Goal: Contribute content: Contribute content

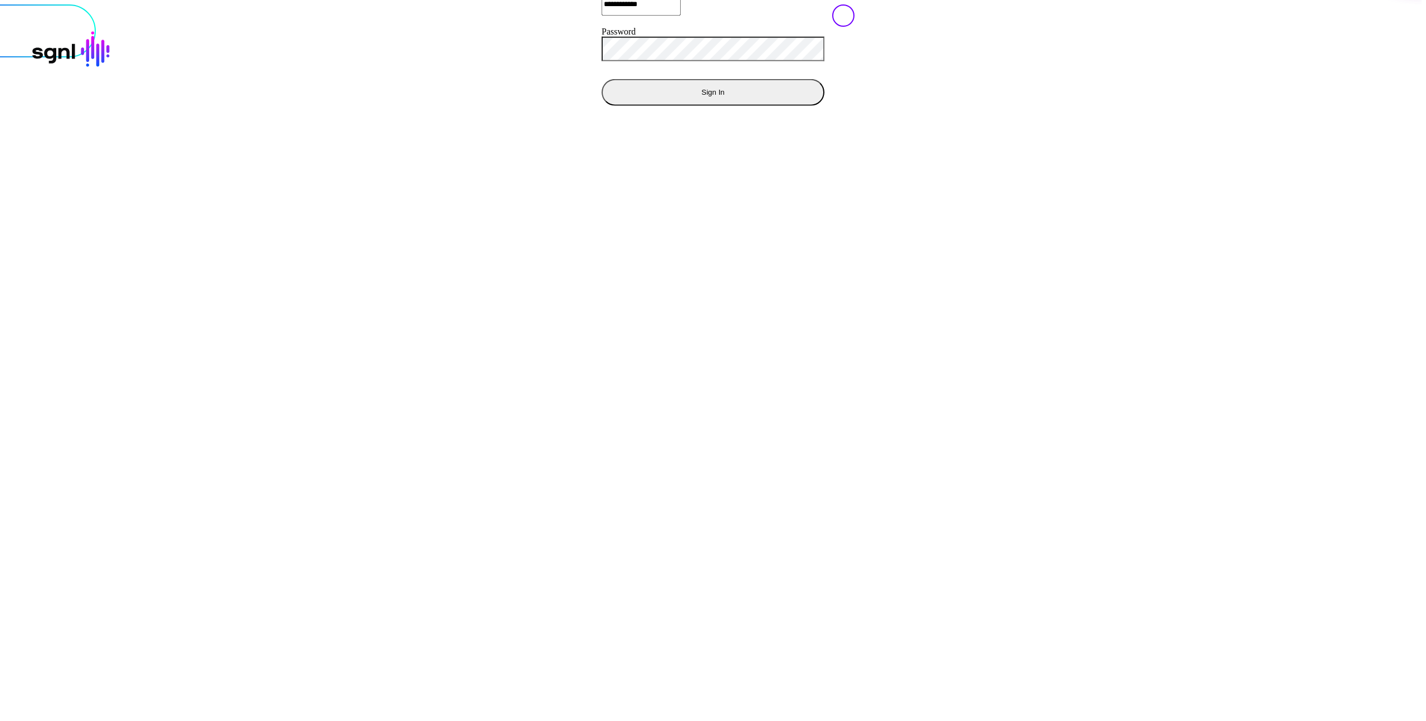
click at [602, 105] on button "Sign In" at bounding box center [713, 92] width 223 height 27
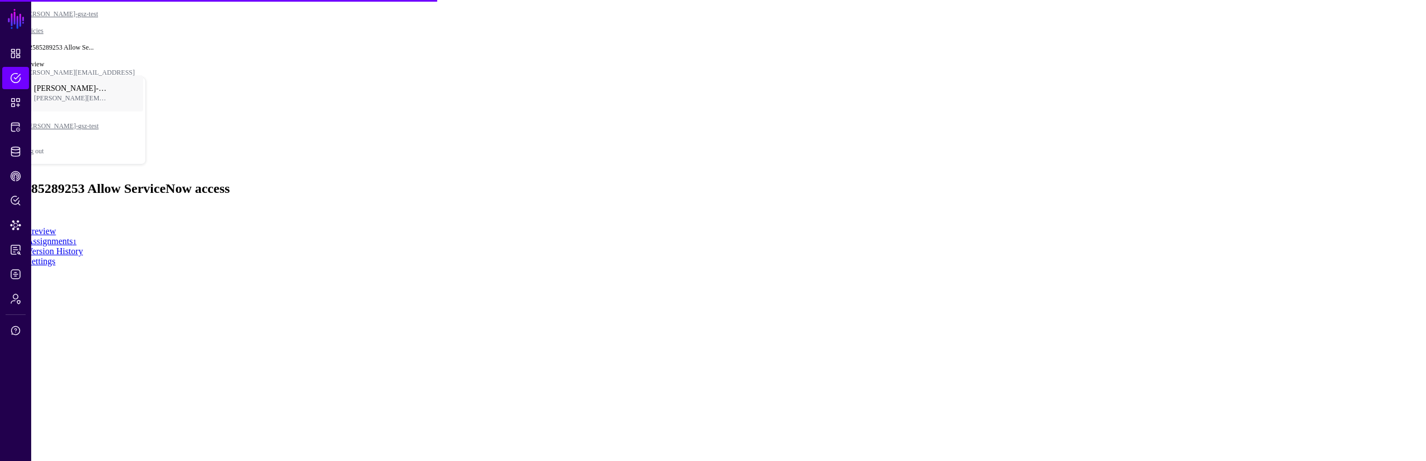
click at [653, 275] on html "SGNL Dashboard Policies Snippets Protected Systems Identity Data Fabric CAEP Hu…" at bounding box center [713, 137] width 1426 height 275
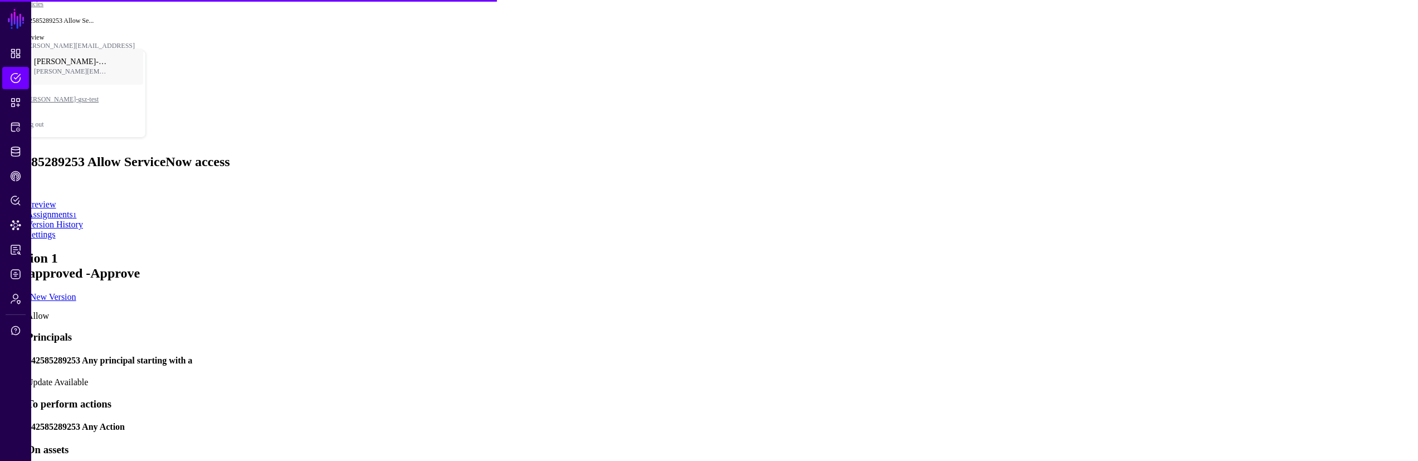
click at [1006, 260] on app-policies-v2-item-preview "Version 1 Not approved - Approve Create New Version Allow Principals 1425852892…" at bounding box center [708, 426] width 1409 height 350
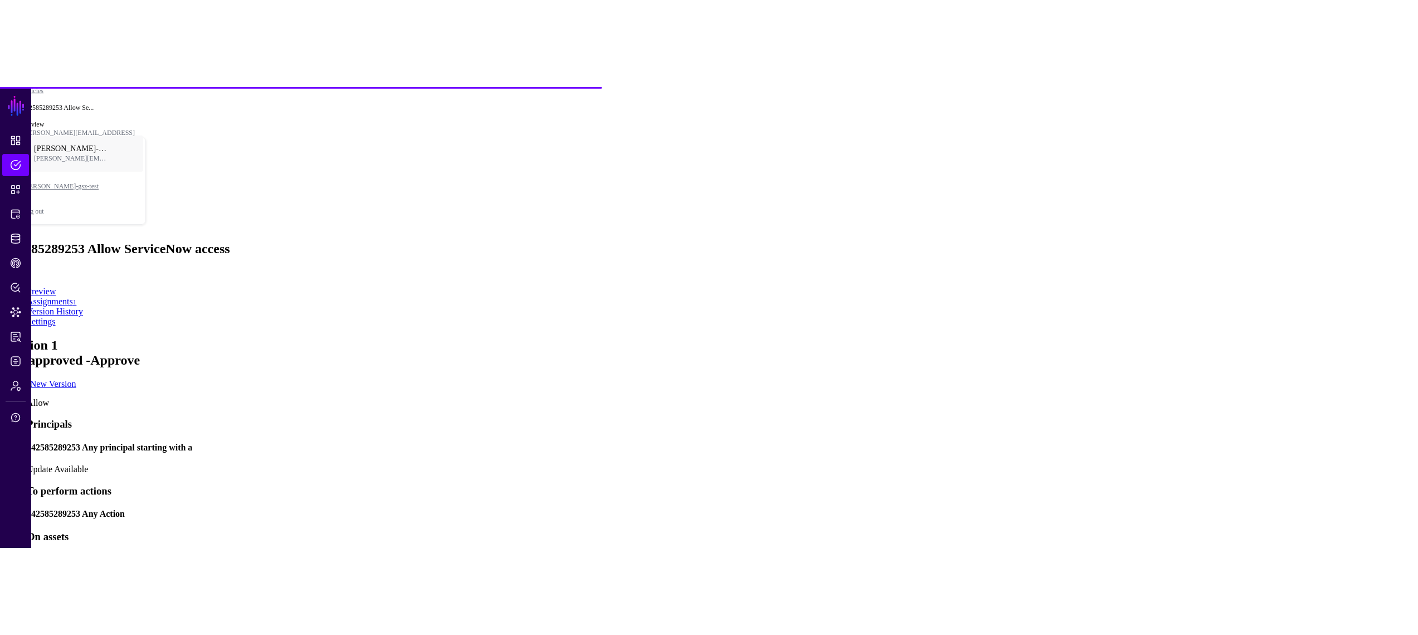
scroll to position [0, 0]
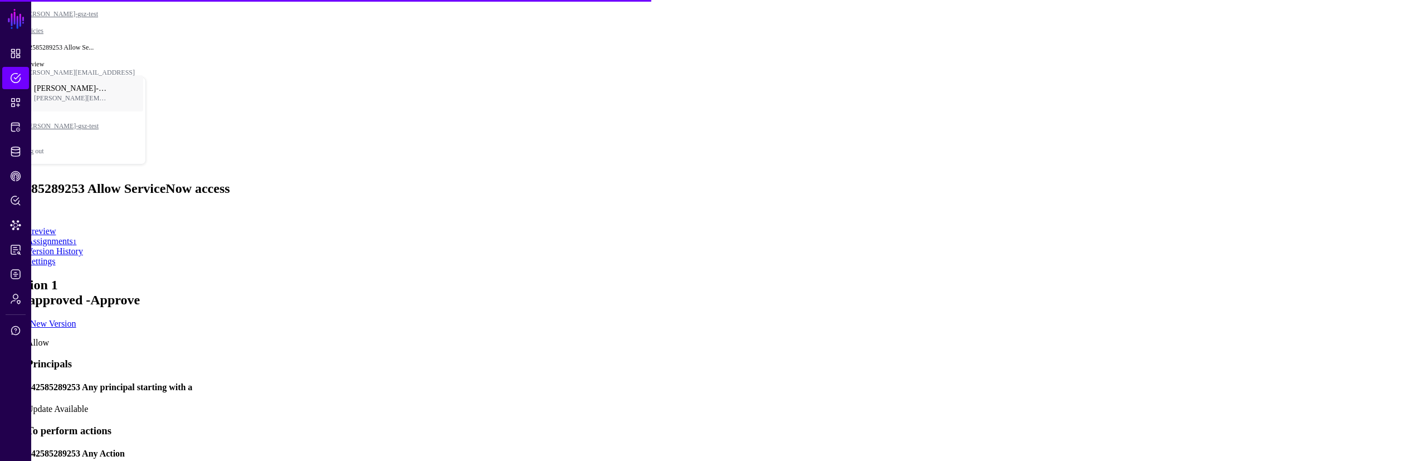
click at [802, 382] on h4 "142585289253 Any principal starting with a" at bounding box center [720, 387] width 1387 height 10
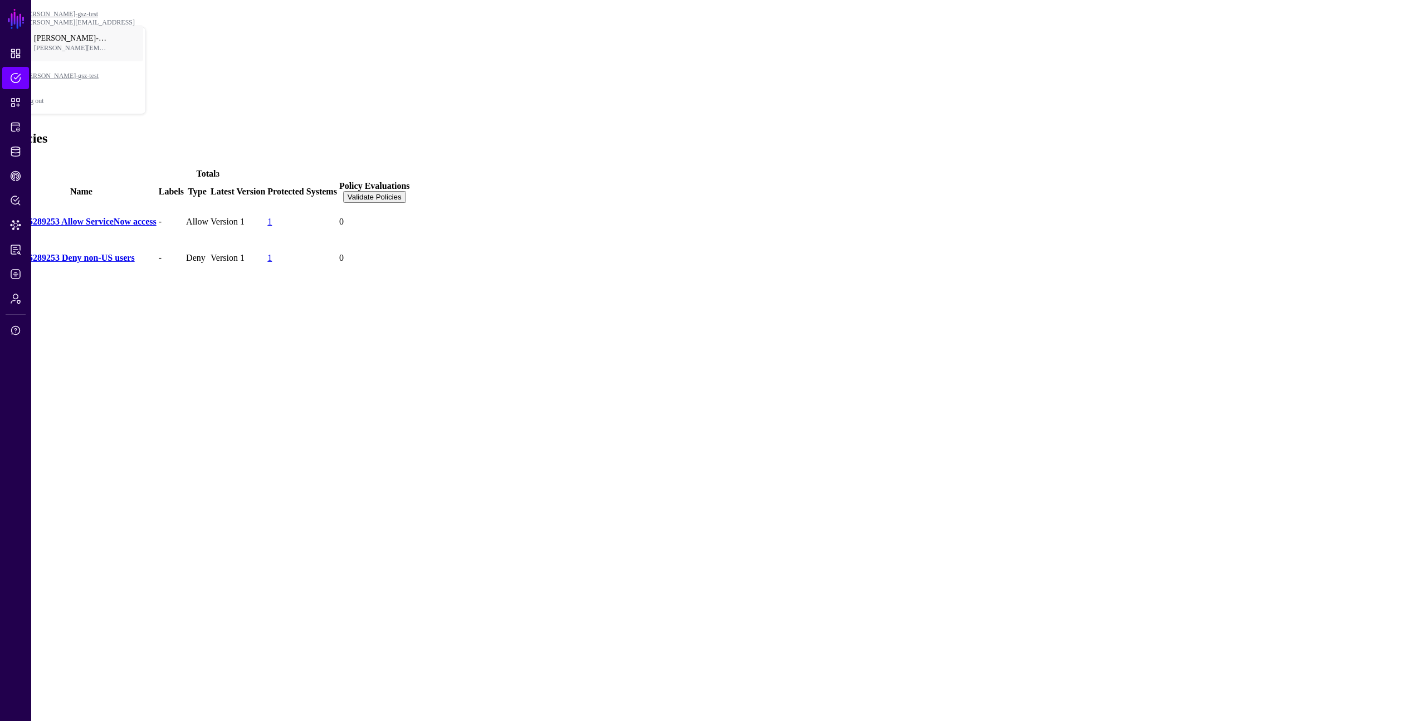
click at [135, 253] on link "142585289253 Deny non-US users" at bounding box center [70, 257] width 129 height 9
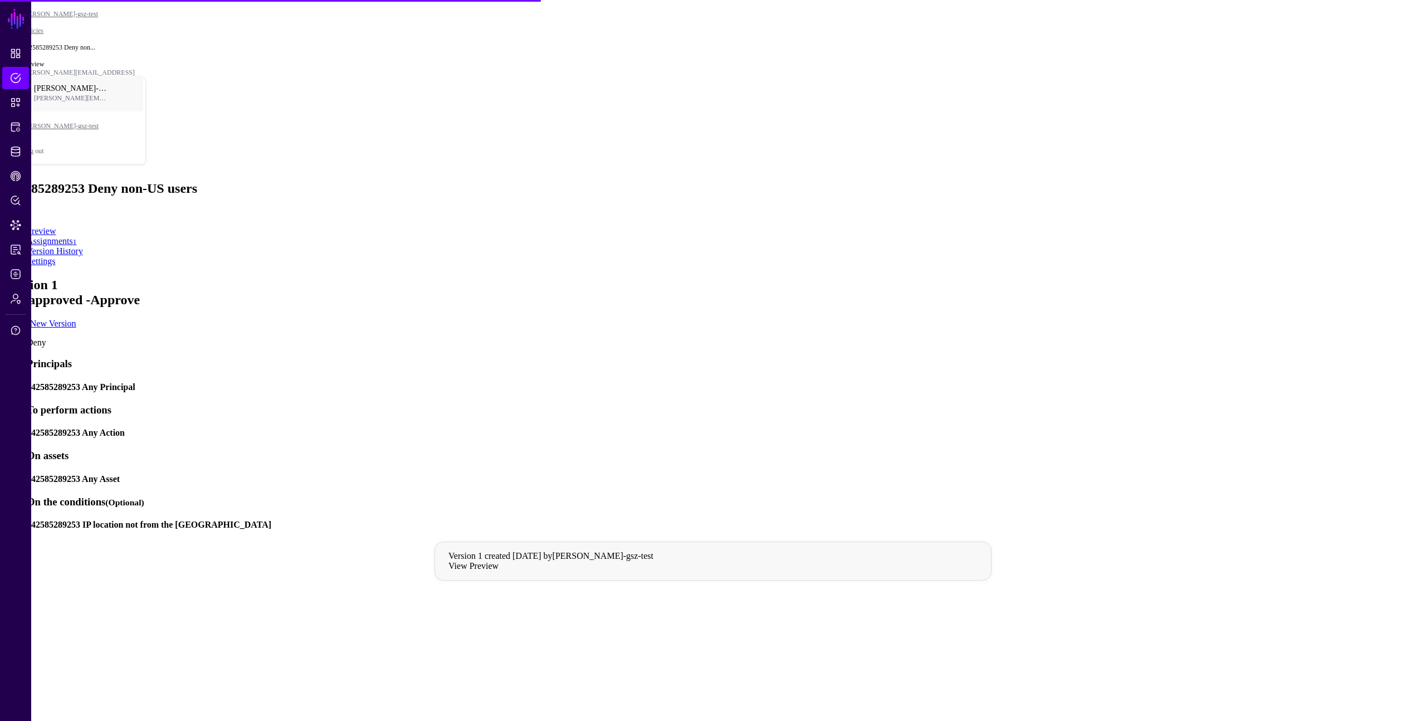
click at [684, 382] on h4 "142585289253 Any Principal" at bounding box center [724, 387] width 1395 height 10
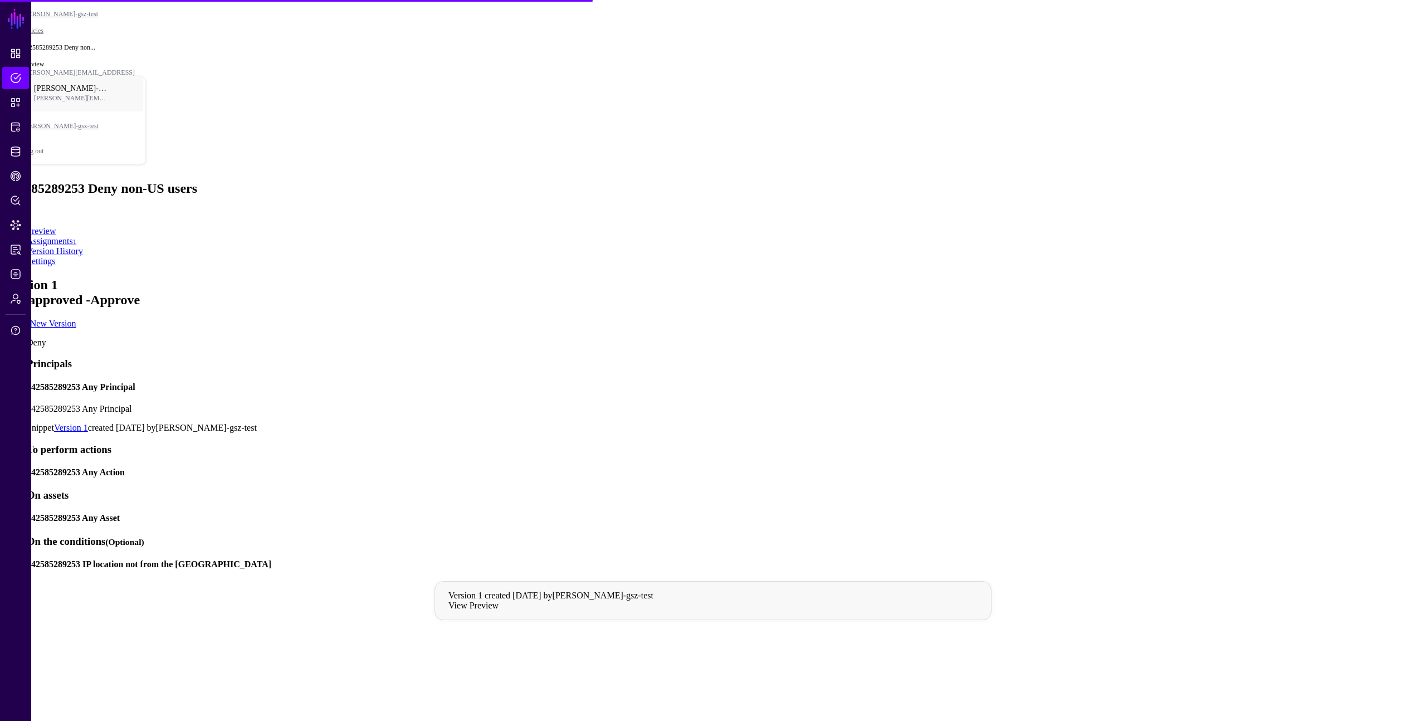
click at [1176, 277] on app-policies-v2-item-preview "Version 1 Not approved - Approve Create New Version Deny Principals 14258528925…" at bounding box center [712, 484] width 1417 height 414
click at [1182, 277] on app-policies-v2-item-preview "Version 1 Not approved - Approve Create New Version Deny Principals 14258528925…" at bounding box center [712, 484] width 1417 height 414
click at [1183, 277] on app-policies-v2-item-preview "Version 1 Not approved - Approve Create New Version Deny Principals 14258528925…" at bounding box center [712, 484] width 1417 height 414
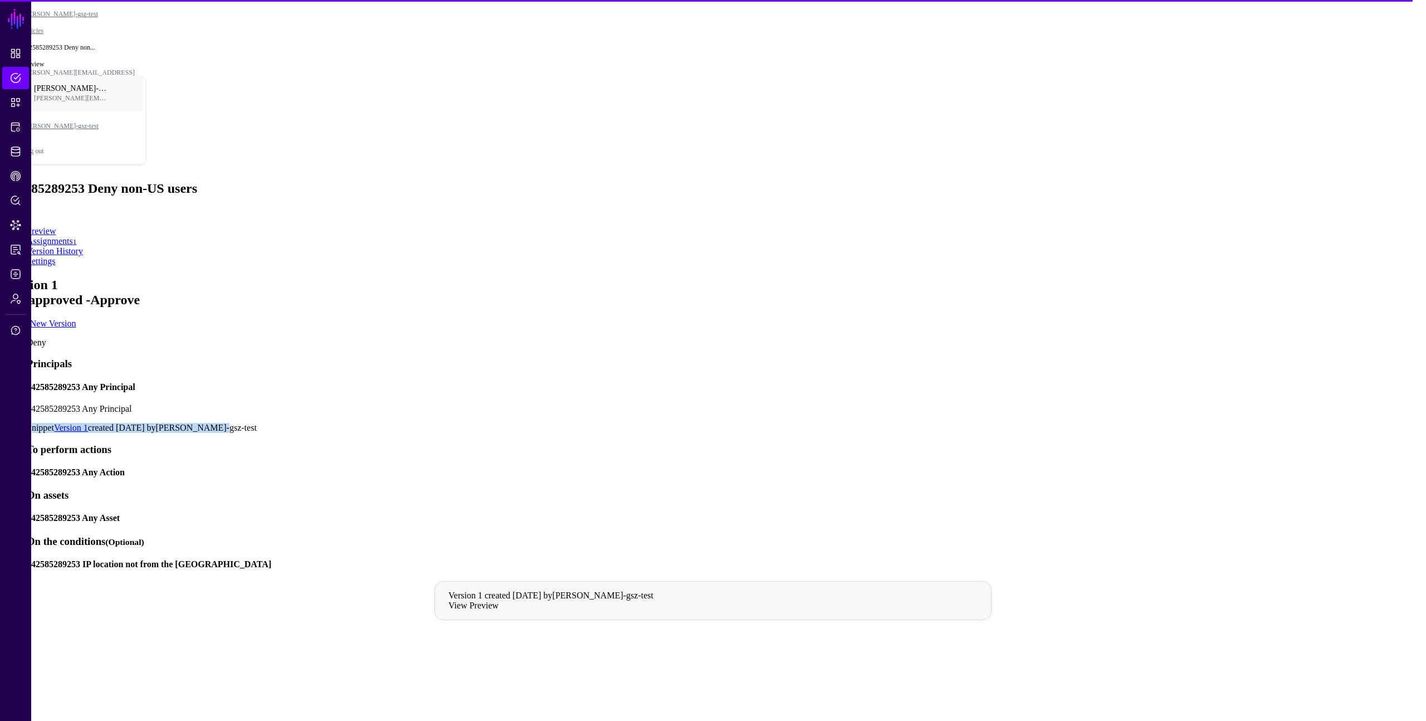
click at [1188, 277] on app-policies-v2-item-preview "Version 1 Not approved - Approve Create New Version Deny Principals 14258528925…" at bounding box center [712, 484] width 1417 height 414
click at [1184, 277] on app-policies-v2-item-preview "Version 1 Not approved - Approve Create New Version Deny Principals 14258528925…" at bounding box center [712, 484] width 1417 height 414
click at [1182, 277] on app-policies-v2-item-preview "Version 1 Not approved - Approve Create New Version Deny Principals 14258528925…" at bounding box center [712, 484] width 1417 height 414
click at [1183, 277] on app-policies-v2-item-preview "Version 1 Not approved - Approve Create New Version Deny Principals 14258528925…" at bounding box center [712, 484] width 1417 height 414
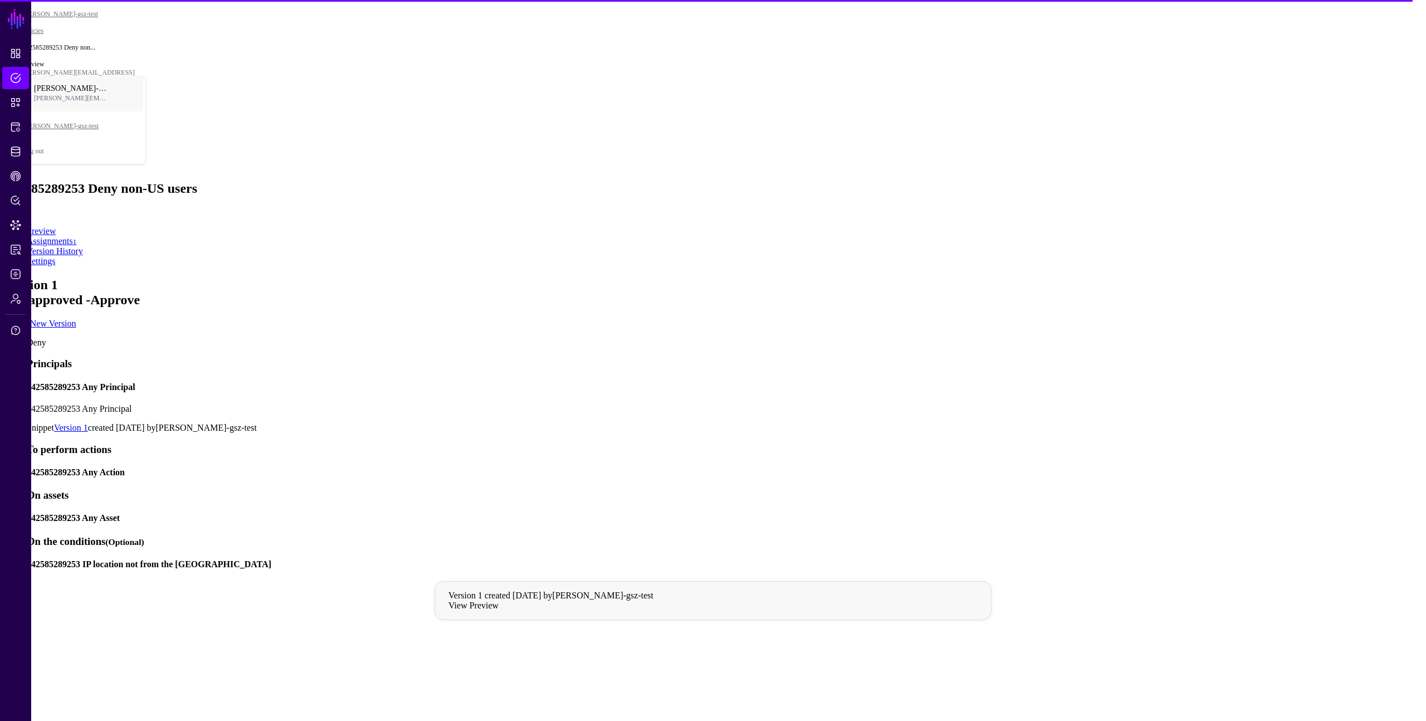
click at [1203, 277] on app-policies-v2-item-preview "Version 1 Not approved - Approve Create New Version Deny Principals 14258528925…" at bounding box center [712, 484] width 1417 height 414
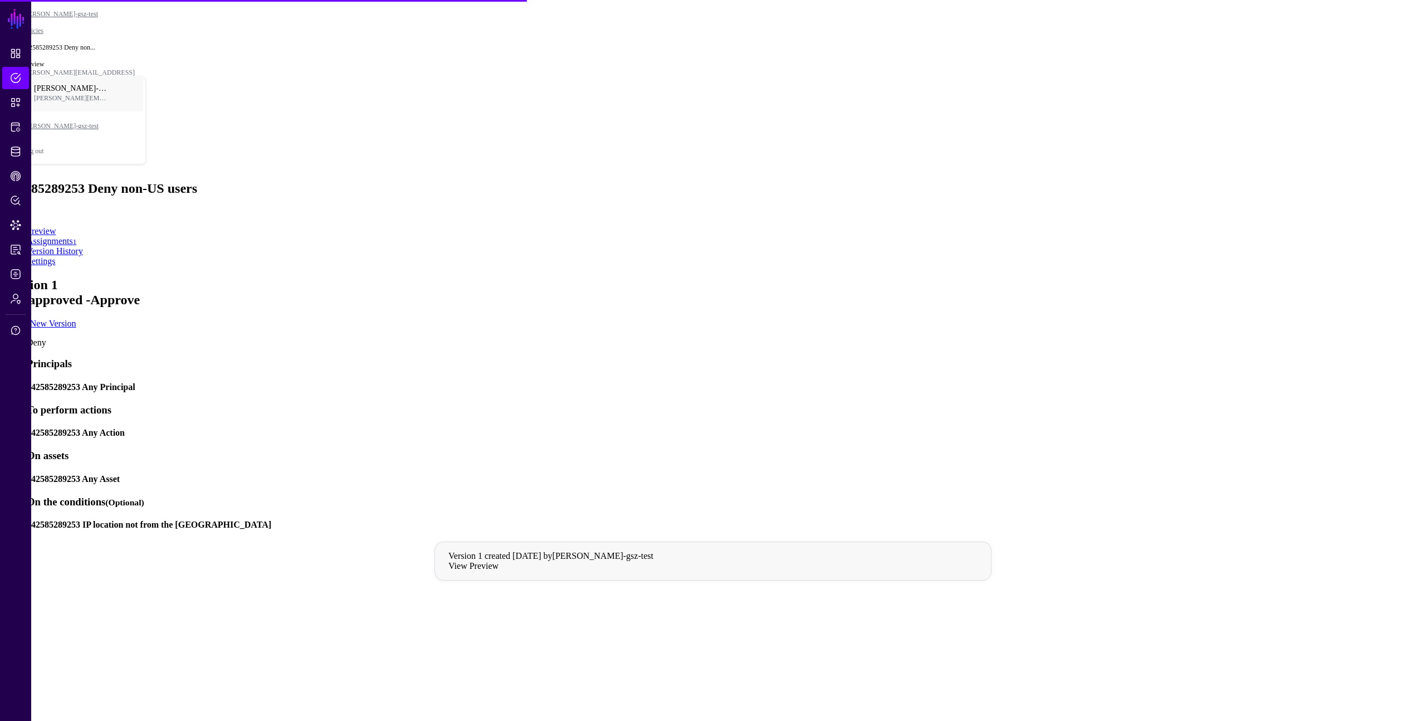
click at [748, 382] on div "142585289253 Any Principal" at bounding box center [724, 387] width 1395 height 10
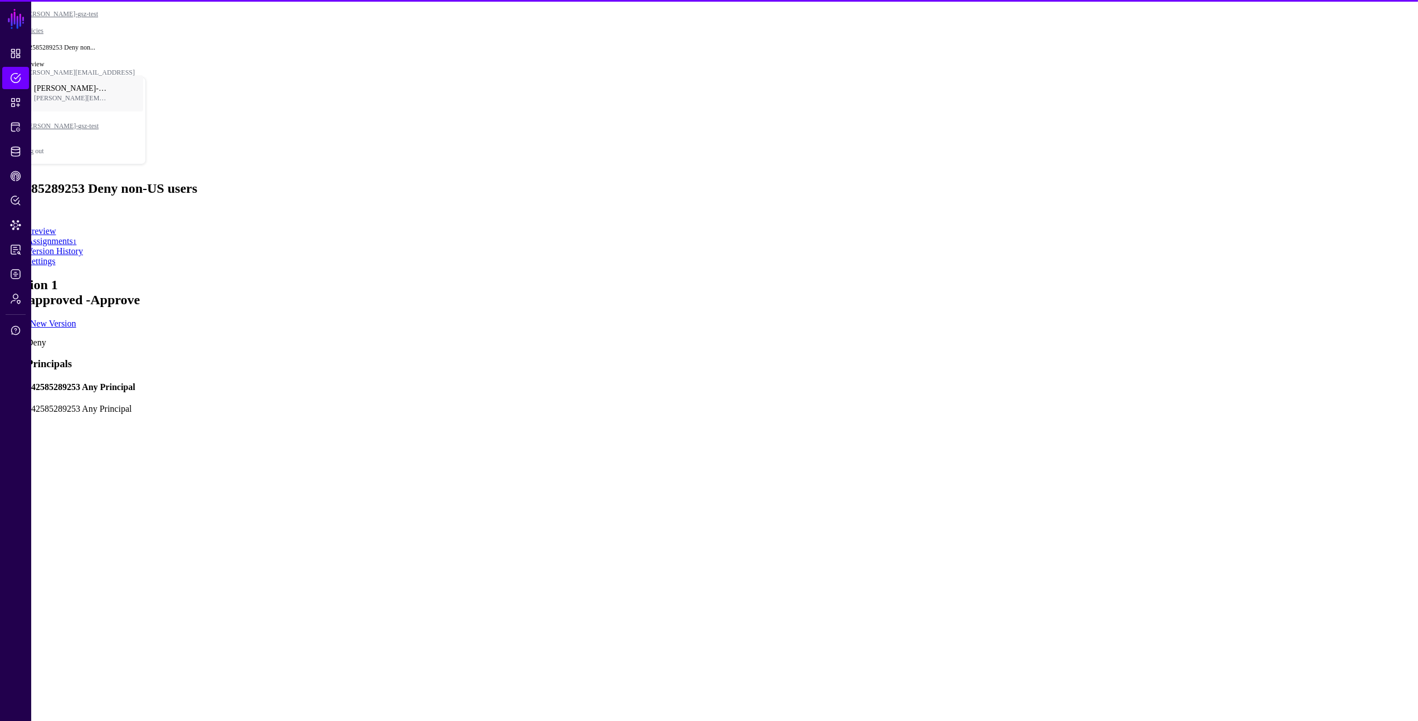
click at [1283, 277] on app-policies-v2-item-preview "Version 1 Not approved - Approve Create New Version Deny Principals 14258528925…" at bounding box center [708, 670] width 1409 height 786
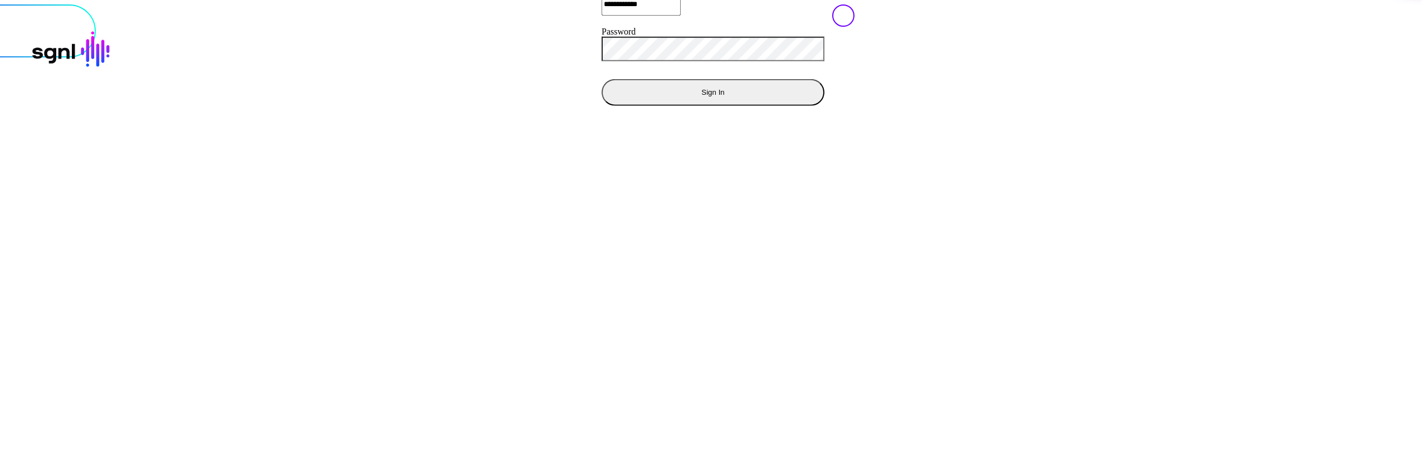
click at [602, 105] on button "Sign In" at bounding box center [713, 92] width 223 height 27
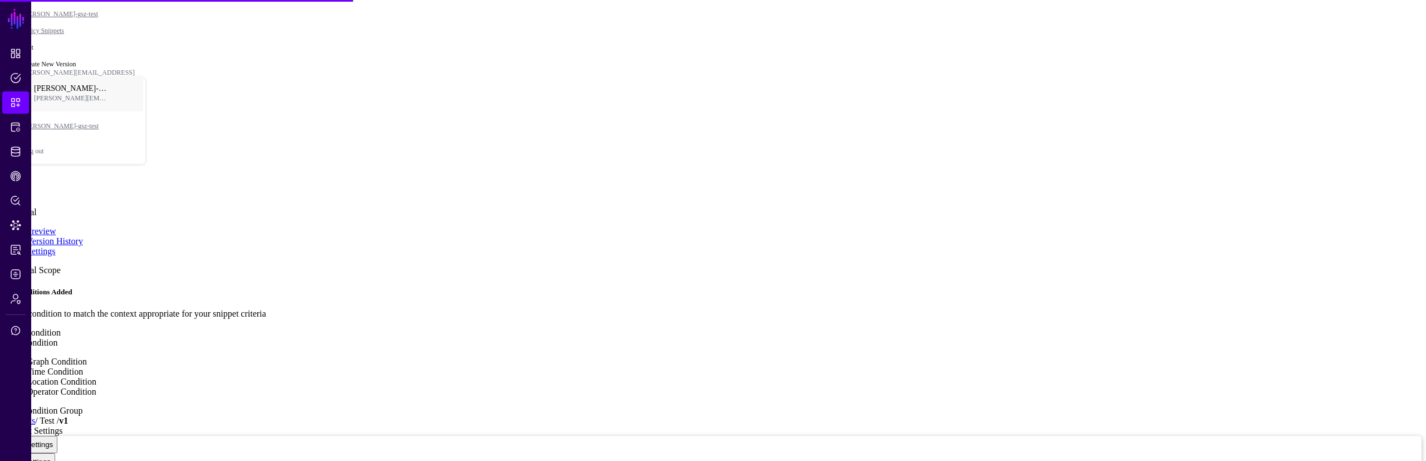
type textarea "**********"
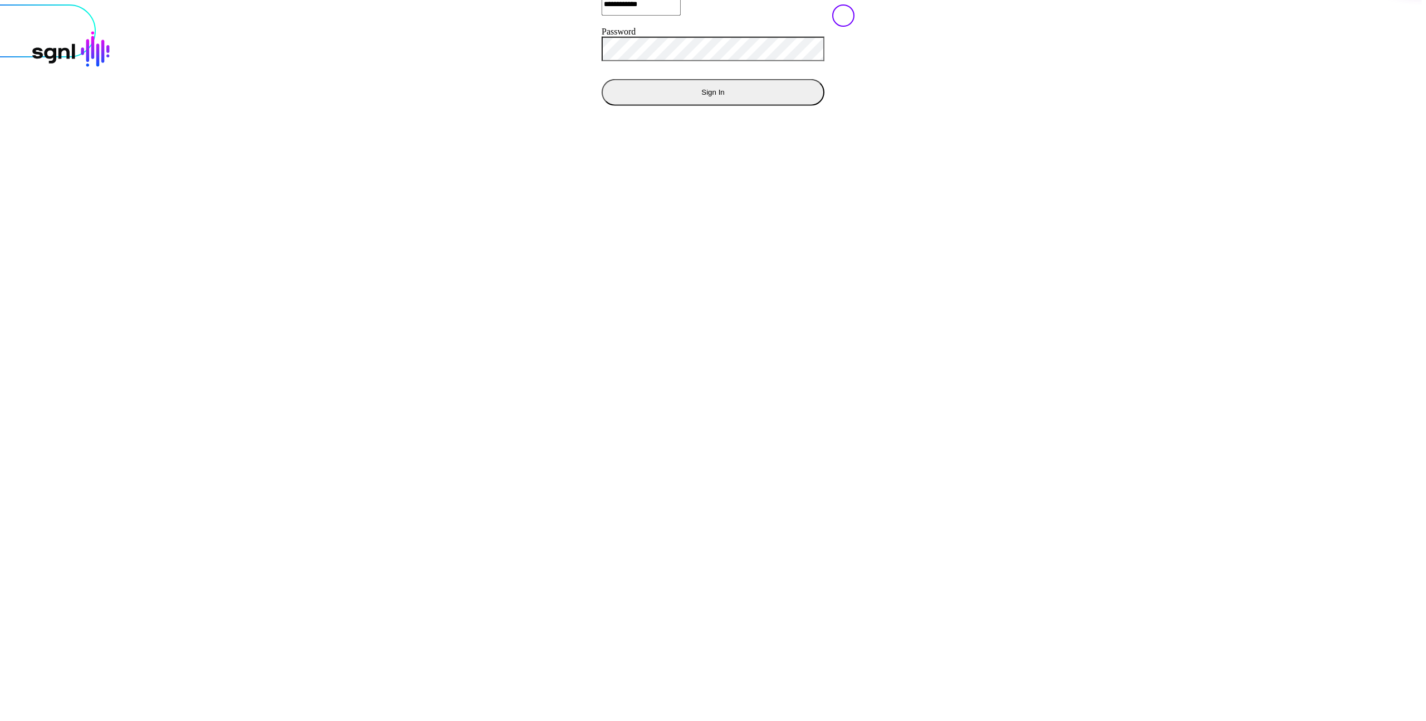
click at [602, 105] on button "Sign In" at bounding box center [713, 92] width 223 height 27
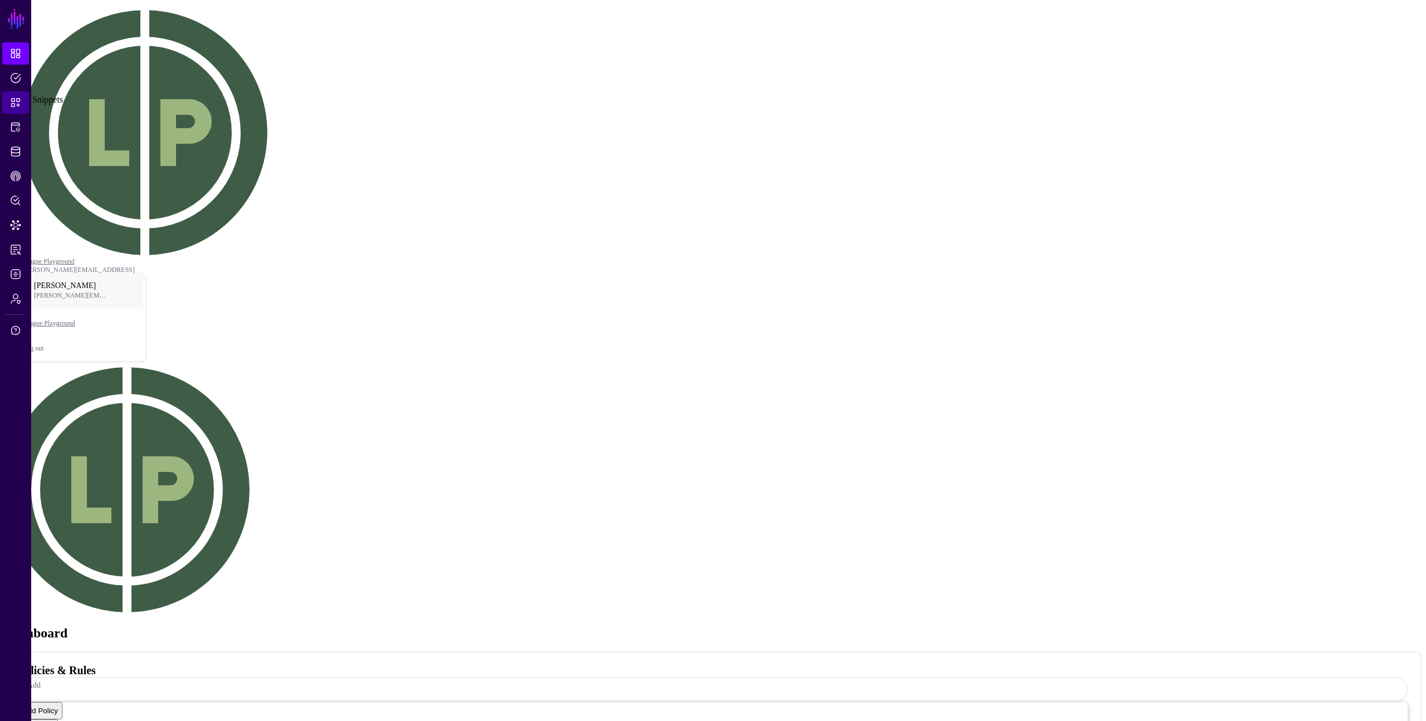
click at [12, 103] on span "Snippets" at bounding box center [15, 102] width 11 height 11
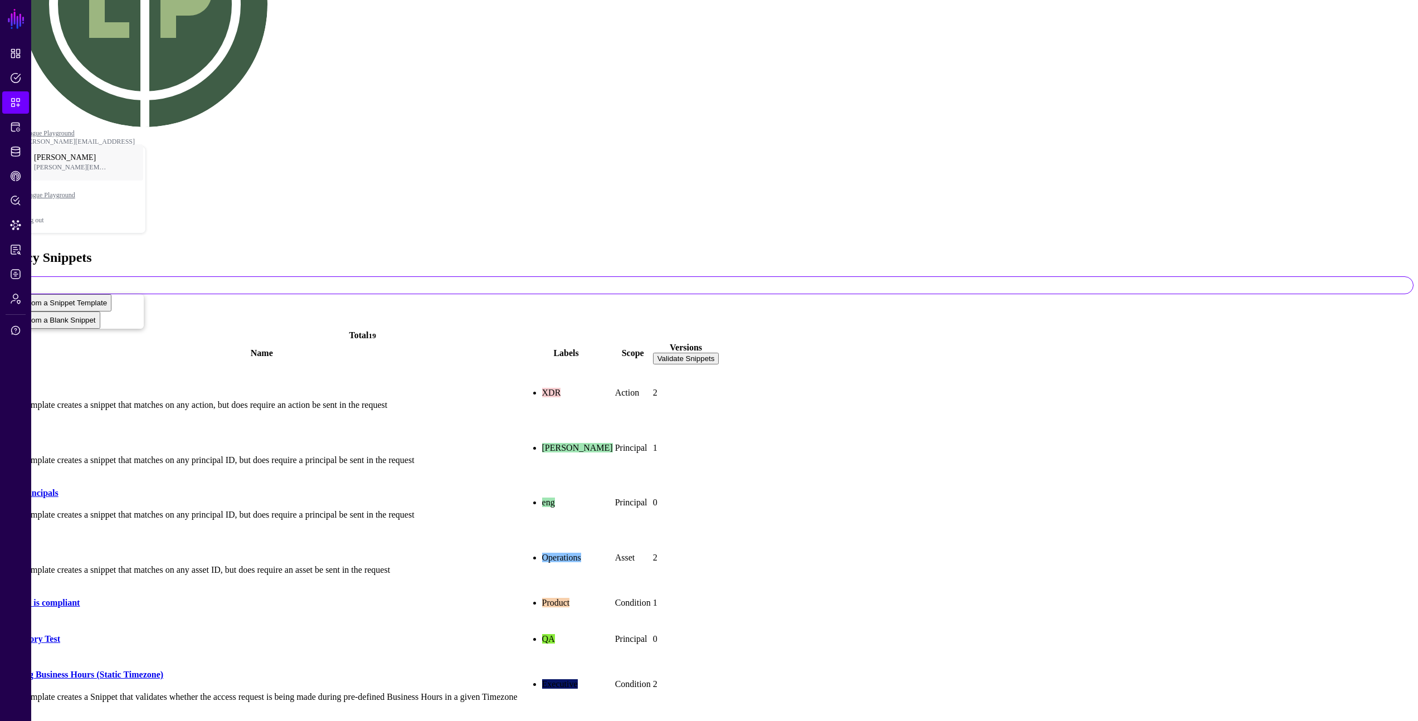
scroll to position [159, 0]
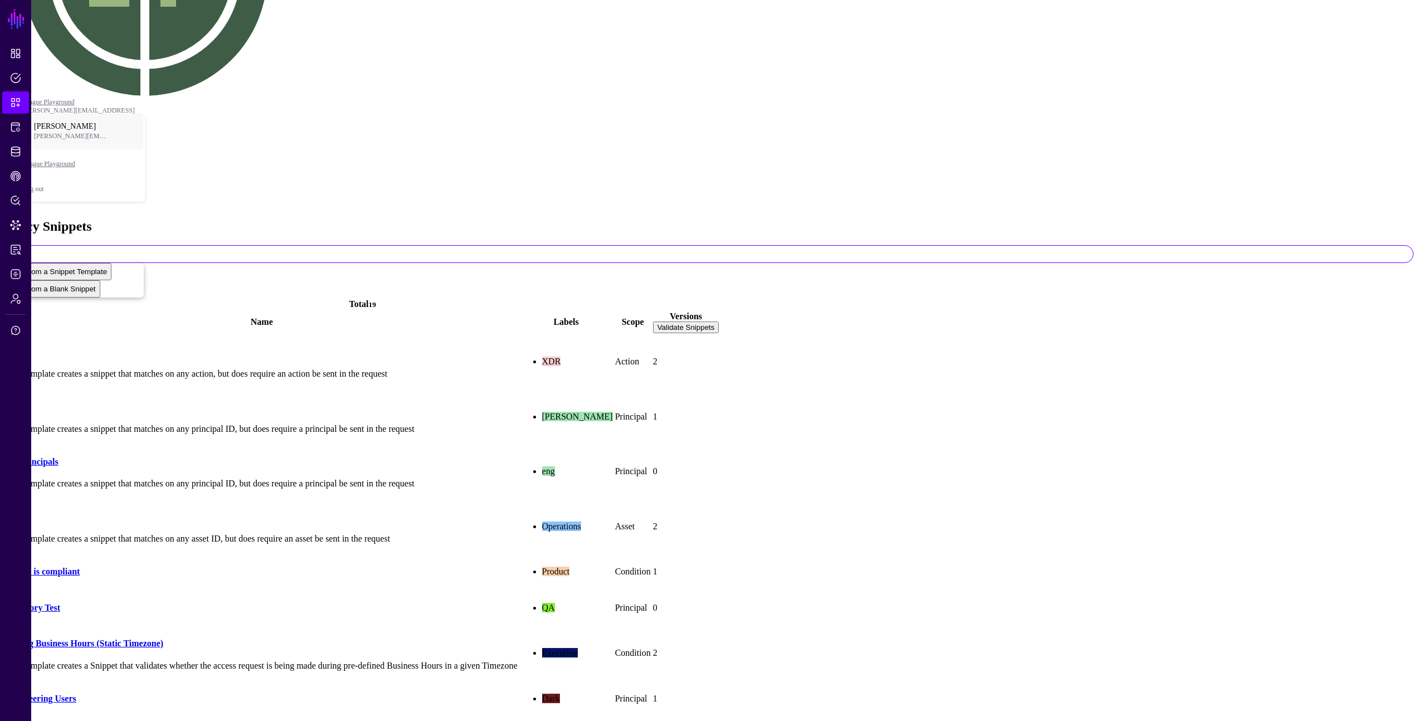
click at [71, 720] on link "[PERSON_NAME]" at bounding box center [43, 733] width 74 height 9
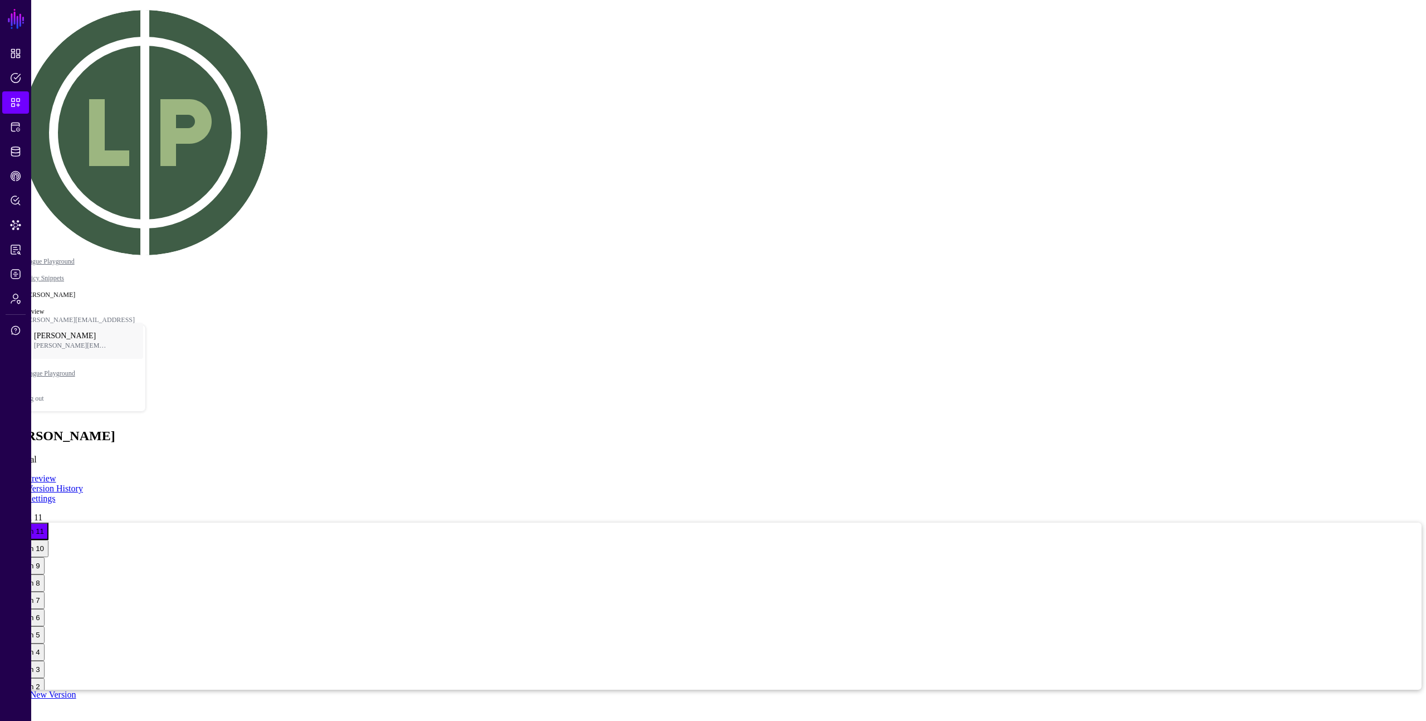
click at [76, 690] on link "Create New Version" at bounding box center [40, 694] width 72 height 9
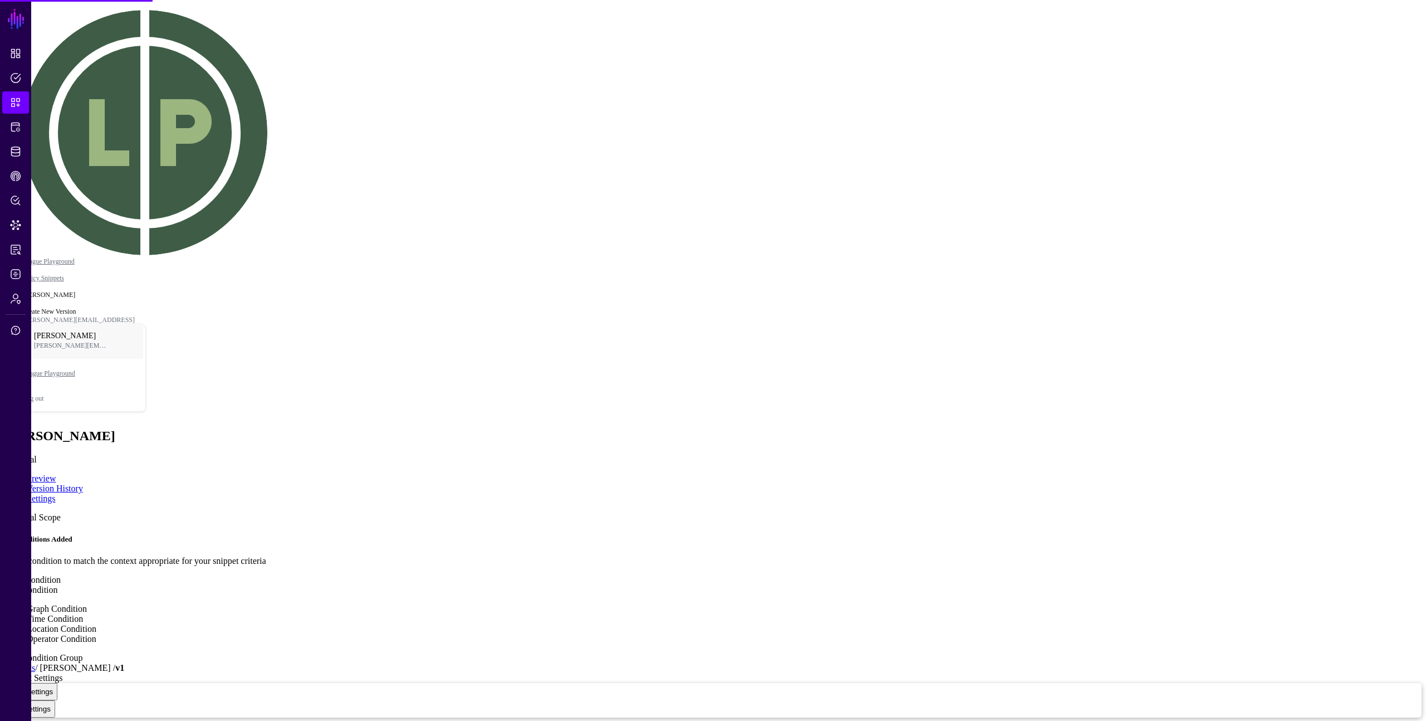
type textarea "****"
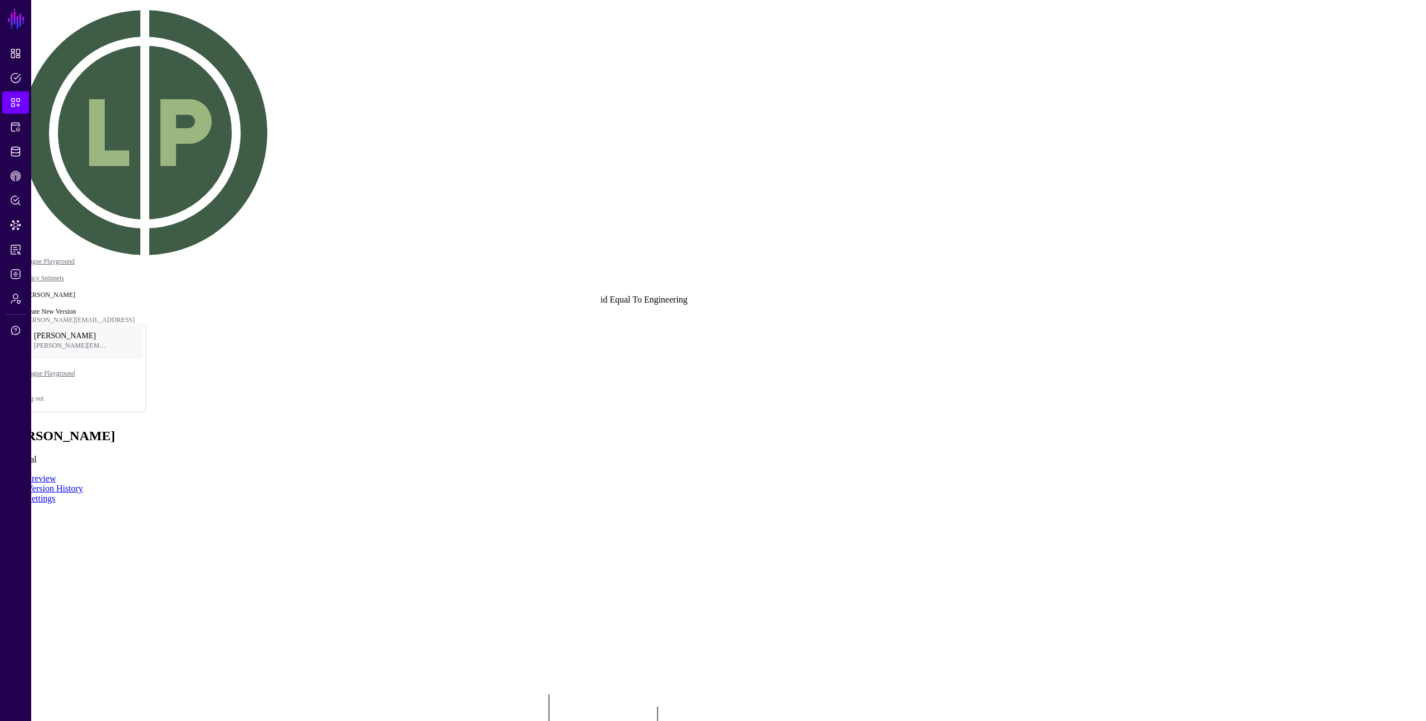
drag, startPoint x: 626, startPoint y: 326, endPoint x: 633, endPoint y: 333, distance: 10.3
click div "Equal To"
drag, startPoint x: 487, startPoint y: 337, endPoint x: 525, endPoint y: 338, distance: 38.4
drag, startPoint x: 482, startPoint y: 334, endPoint x: 536, endPoint y: 341, distance: 54.5
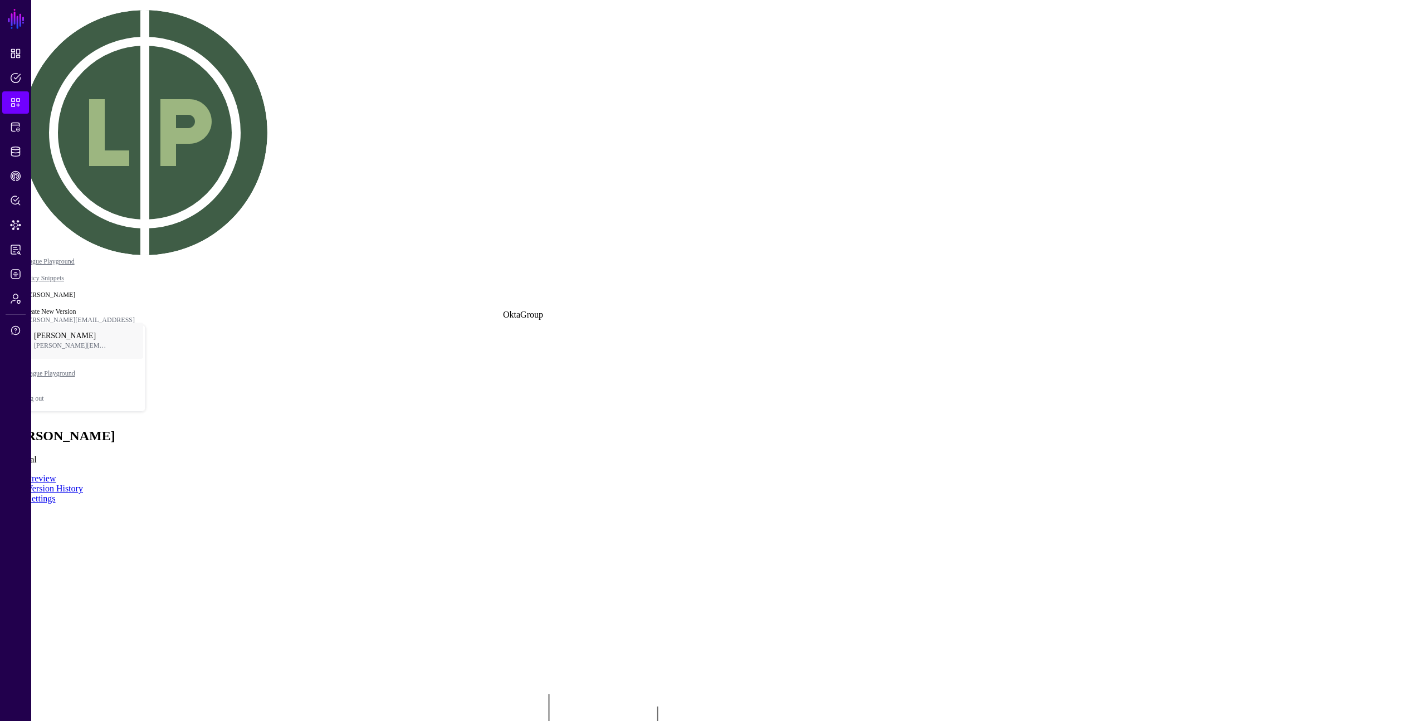
drag, startPoint x: 563, startPoint y: 331, endPoint x: 531, endPoint y: 324, distance: 32.5
click div "Equal To"
drag, startPoint x: 500, startPoint y: 317, endPoint x: 299, endPoint y: 305, distance: 201.5
click div "id Equal To Engineering"
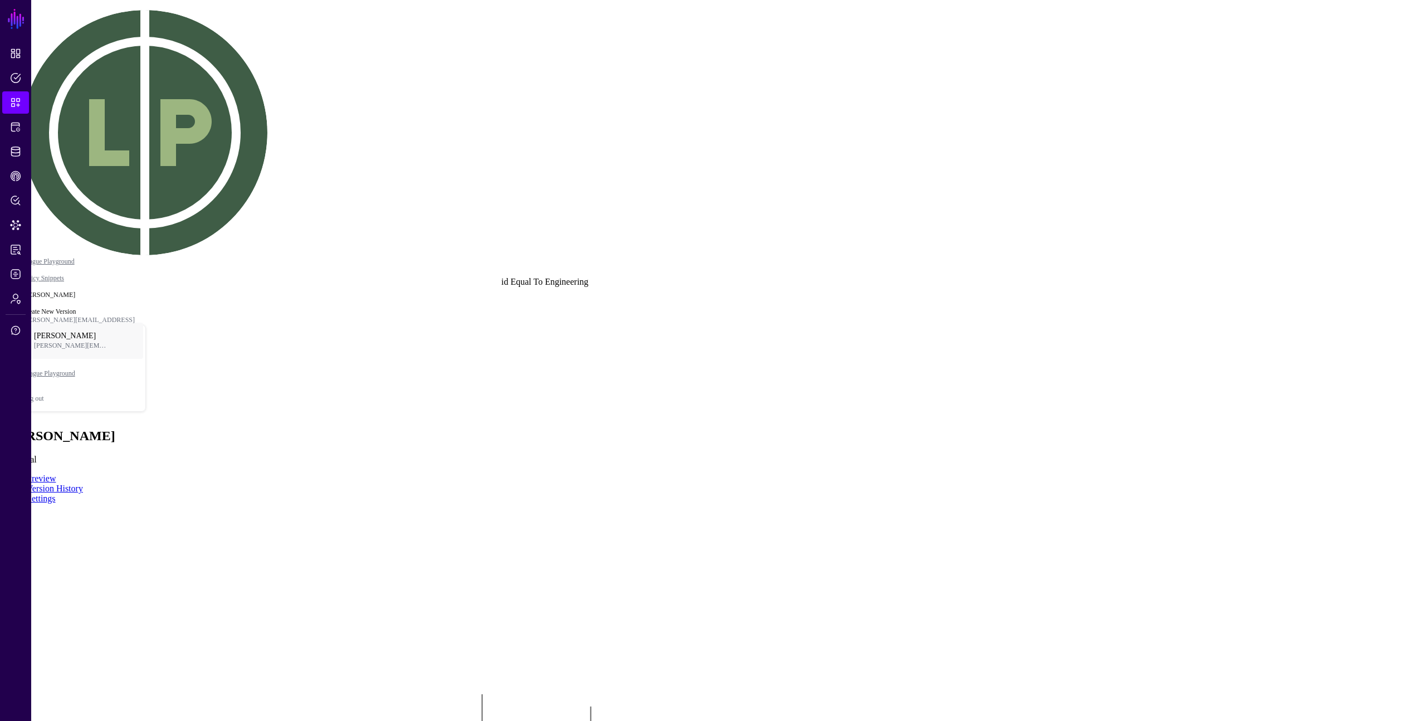
drag, startPoint x: 330, startPoint y: 318, endPoint x: 559, endPoint y: 311, distance: 229.1
click div "Engineering"
drag, startPoint x: 418, startPoint y: 338, endPoint x: 428, endPoint y: 351, distance: 15.9
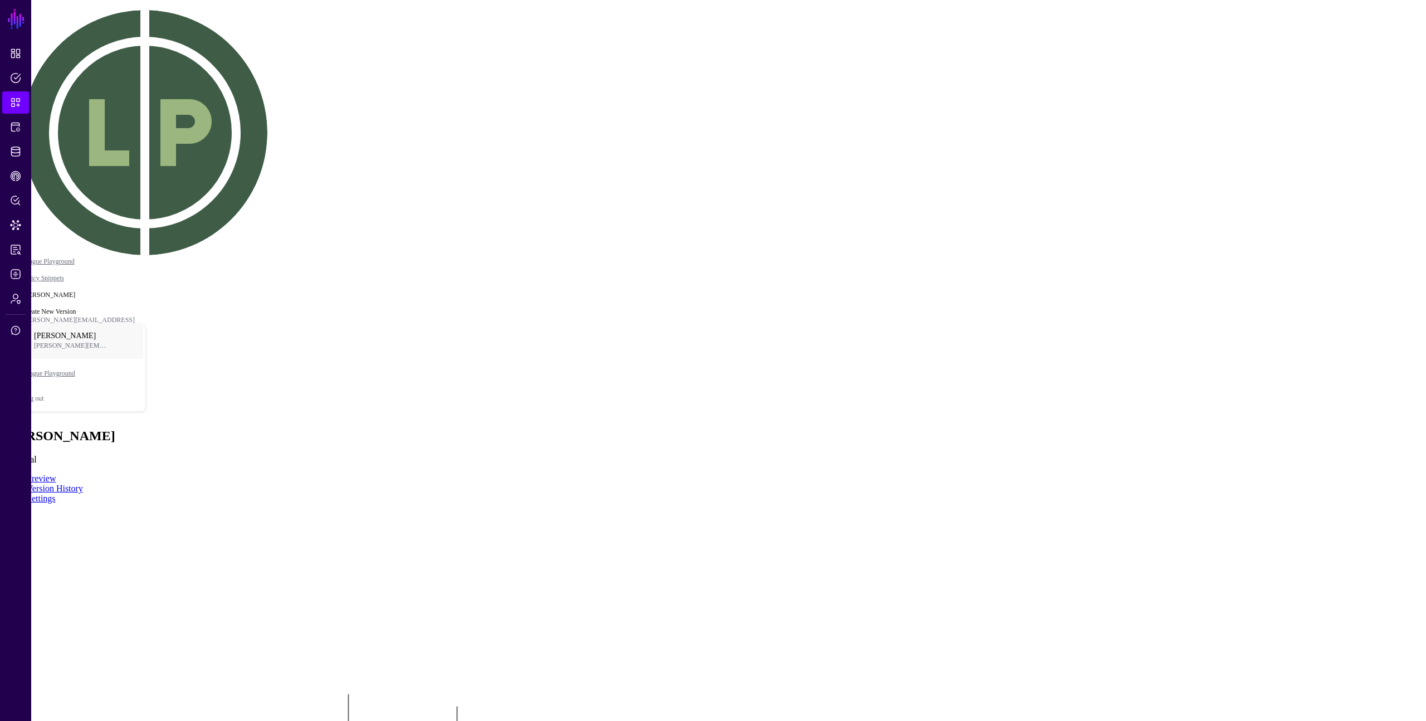
scroll to position [613, 0]
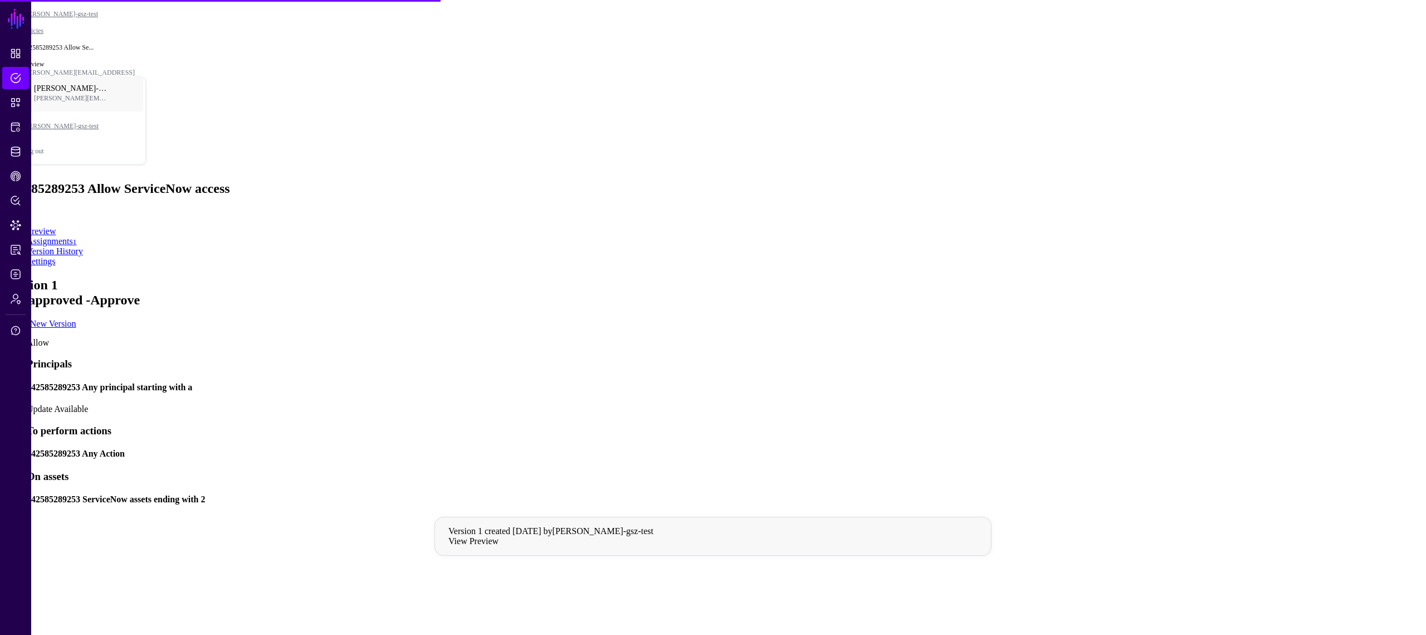
click at [661, 382] on h4 "142585289253 Any principal starting with a" at bounding box center [724, 387] width 1395 height 10
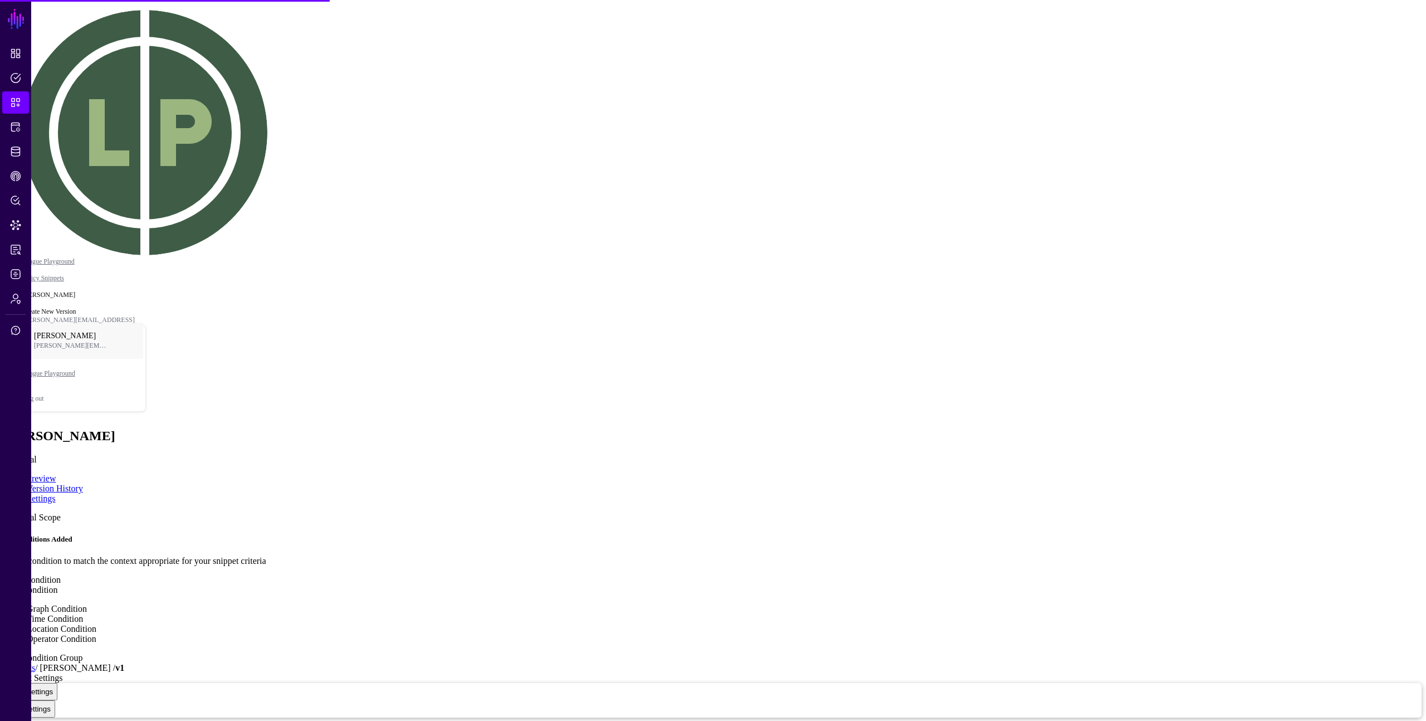
type textarea "****"
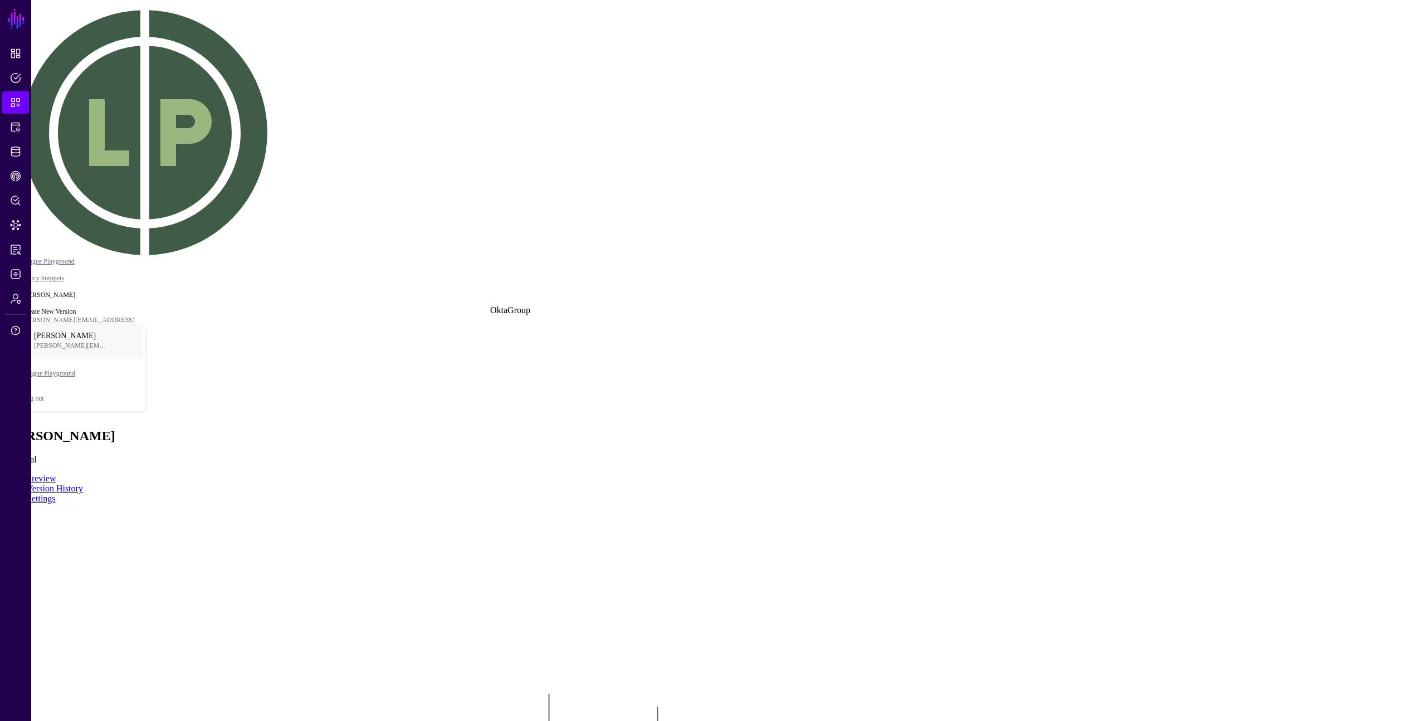
drag, startPoint x: 489, startPoint y: 331, endPoint x: 510, endPoint y: 334, distance: 21.4
drag, startPoint x: 578, startPoint y: 324, endPoint x: 439, endPoint y: 293, distance: 142.1
click div "Equal To"
drag, startPoint x: 541, startPoint y: 417, endPoint x: 594, endPoint y: 392, distance: 58.3
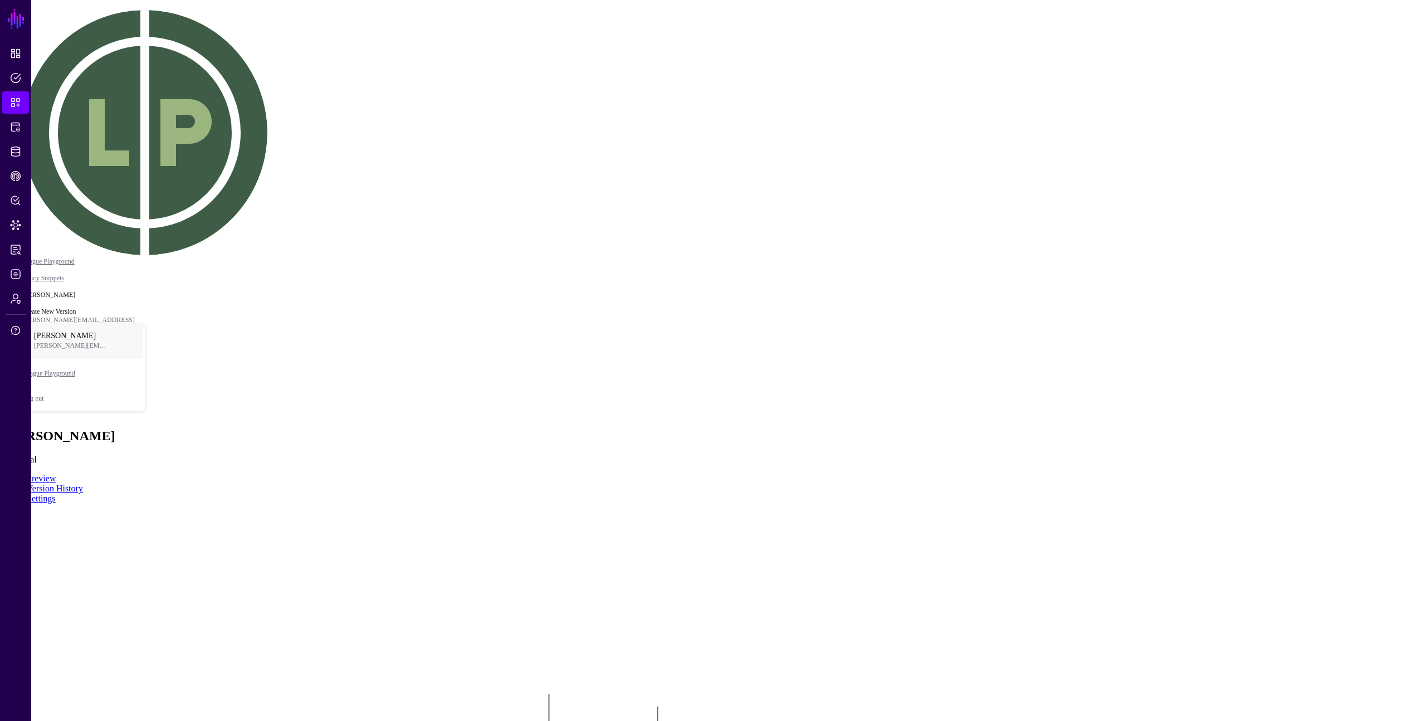
drag, startPoint x: 411, startPoint y: 282, endPoint x: 549, endPoint y: 337, distance: 148.8
click div "id"
drag, startPoint x: 523, startPoint y: 336, endPoint x: 471, endPoint y: 345, distance: 53.0
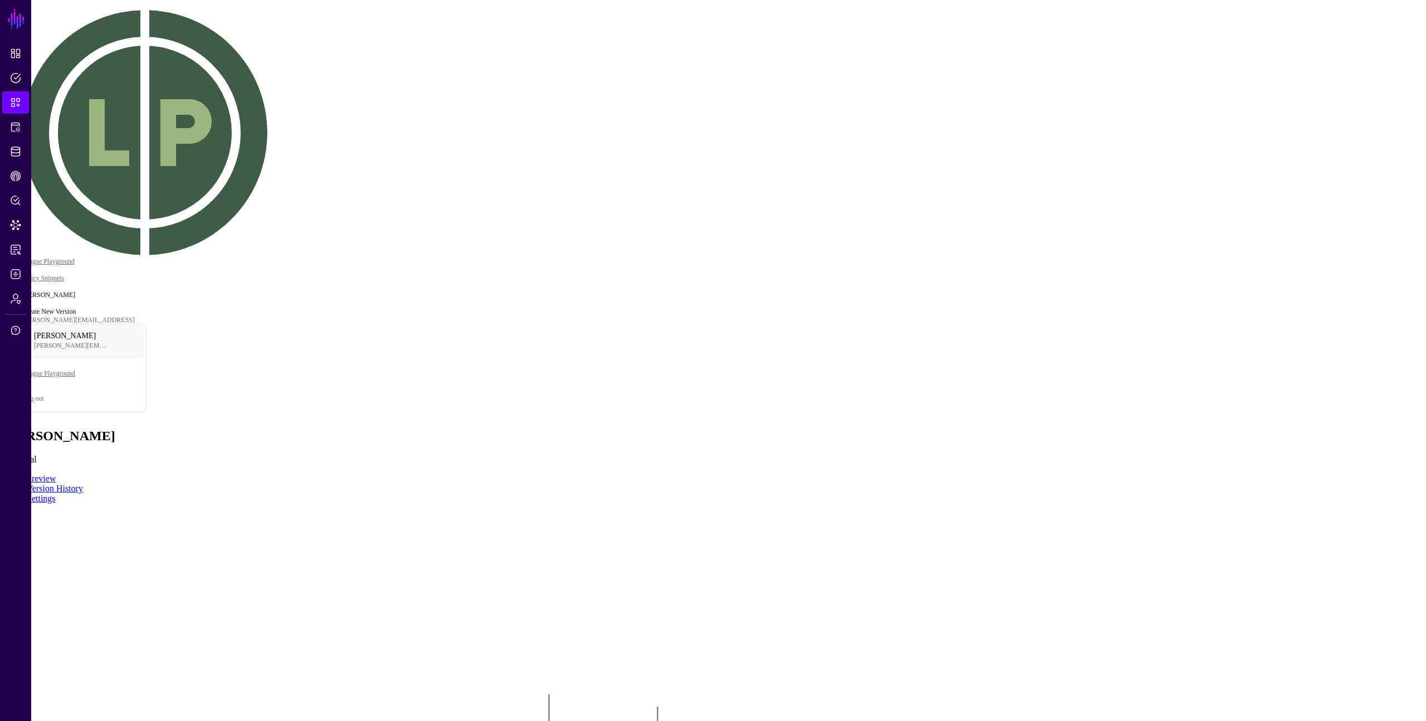
drag, startPoint x: 601, startPoint y: 380, endPoint x: 553, endPoint y: 364, distance: 51.1
drag, startPoint x: 689, startPoint y: 335, endPoint x: 631, endPoint y: 352, distance: 60.3
click div "Engineering"
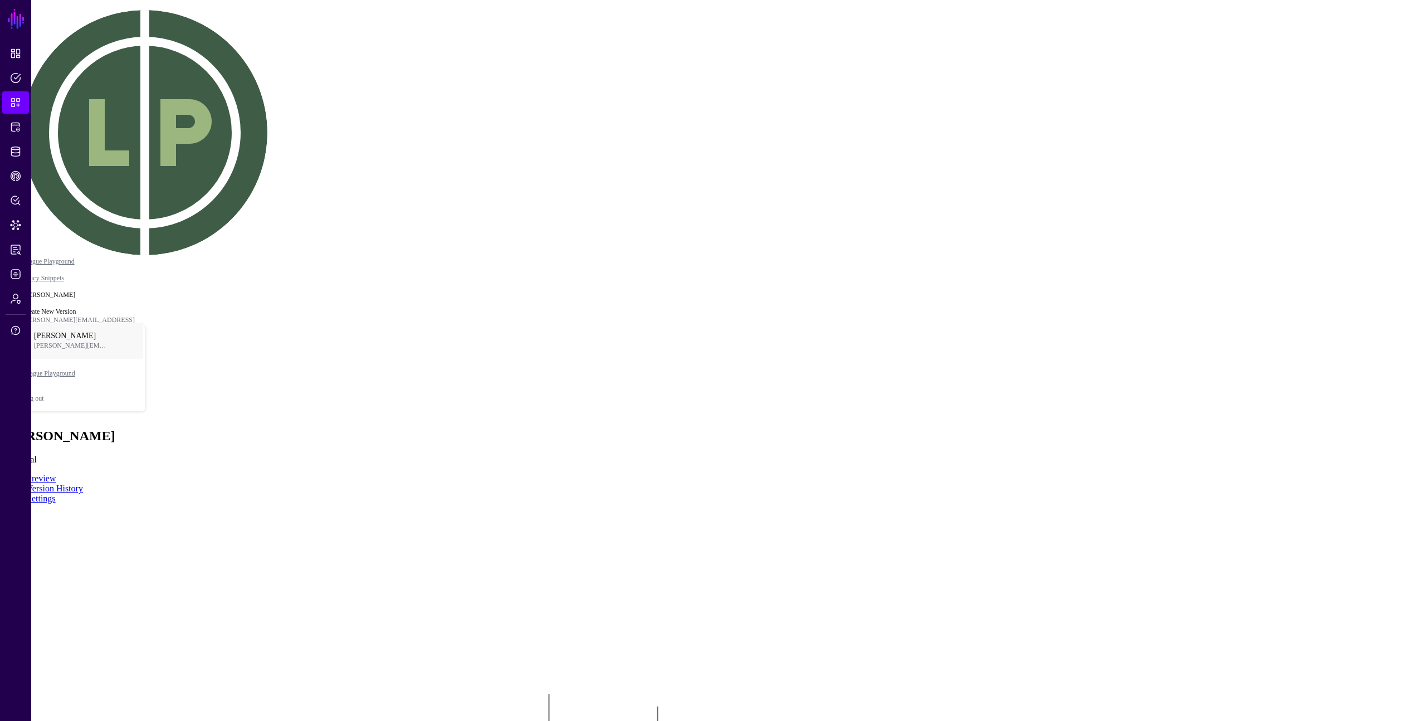
drag, startPoint x: 748, startPoint y: 425, endPoint x: 742, endPoint y: 426, distance: 6.2
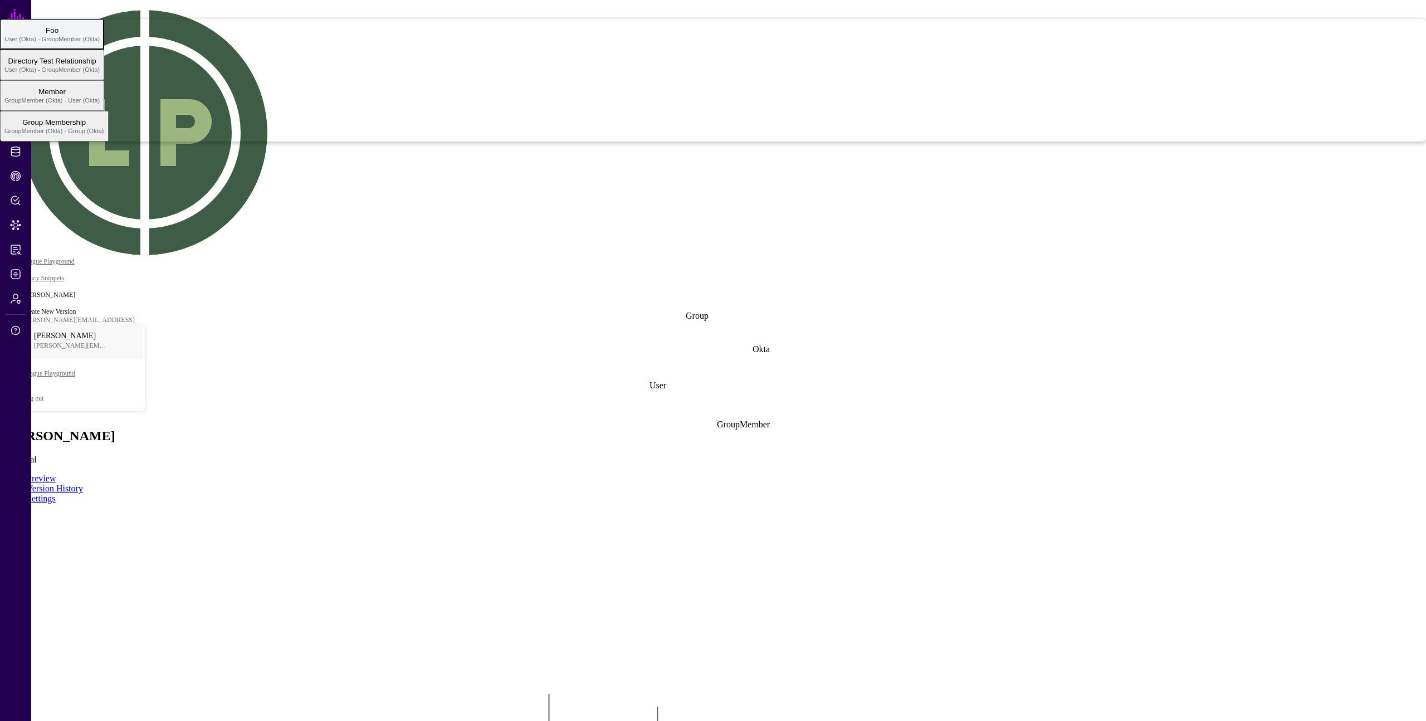
click at [100, 45] on span "Foo User (Okta) - GroupMember (Okta)" at bounding box center [51, 34] width 95 height 22
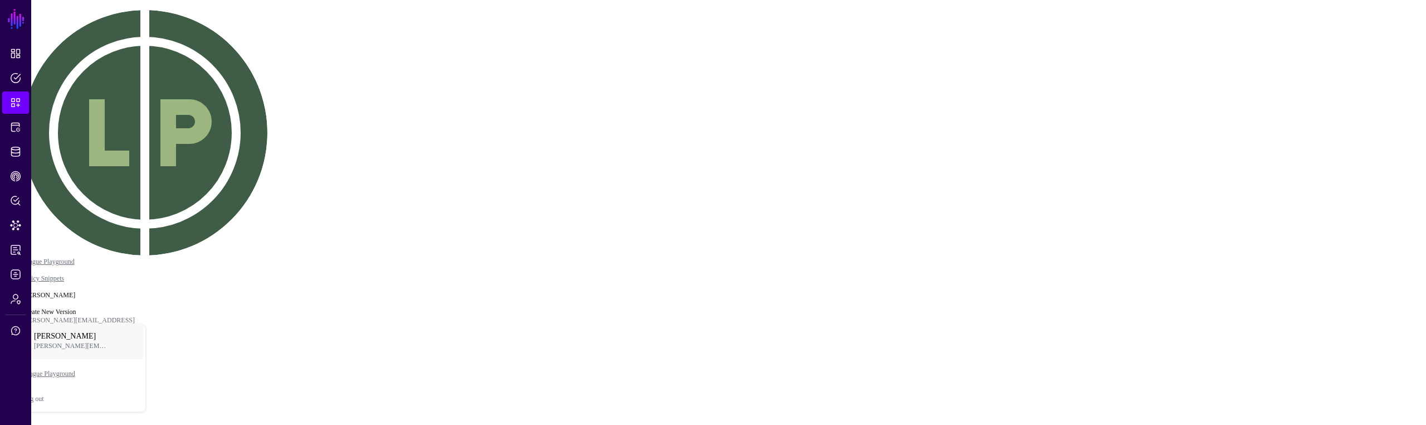
scroll to position [126, 0]
drag, startPoint x: 739, startPoint y: 265, endPoint x: 700, endPoint y: 207, distance: 69.8
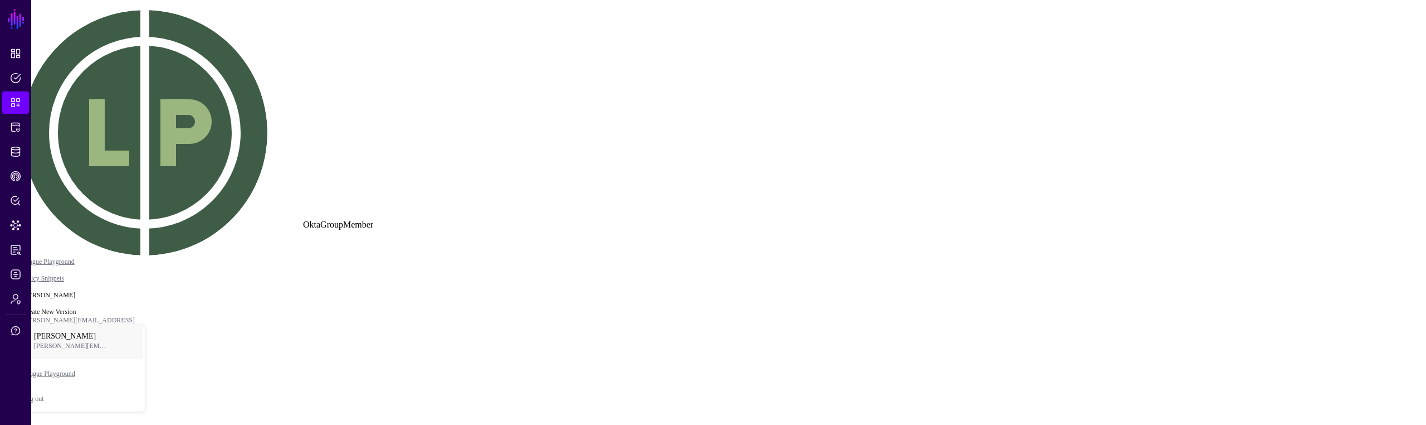
drag, startPoint x: 566, startPoint y: 279, endPoint x: 357, endPoint y: 246, distance: 211.4
drag, startPoint x: 344, startPoint y: 245, endPoint x: 563, endPoint y: 287, distance: 222.4
